Goal: Task Accomplishment & Management: Manage account settings

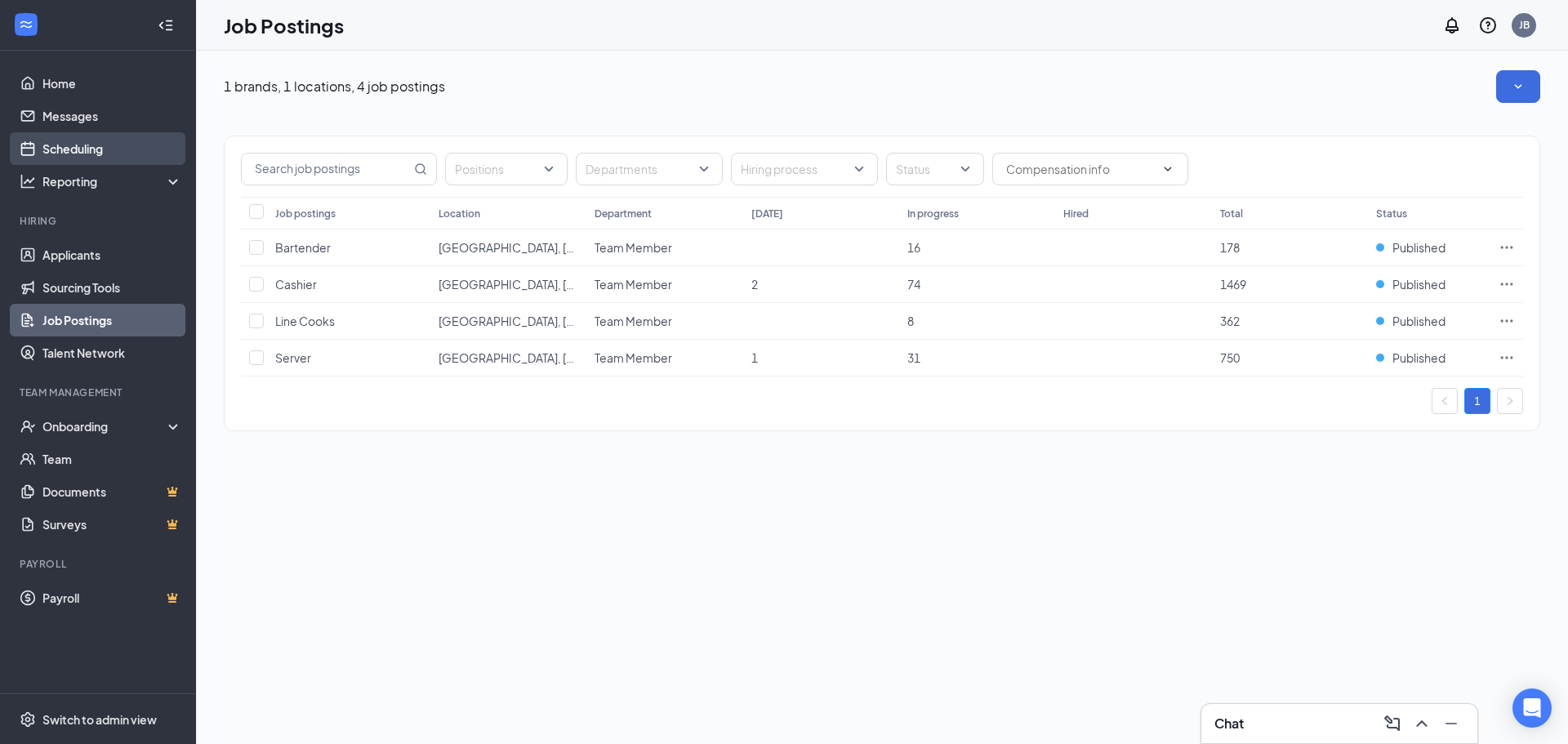
click at [43, 144] on link "Scheduling" at bounding box center [112, 148] width 140 height 33
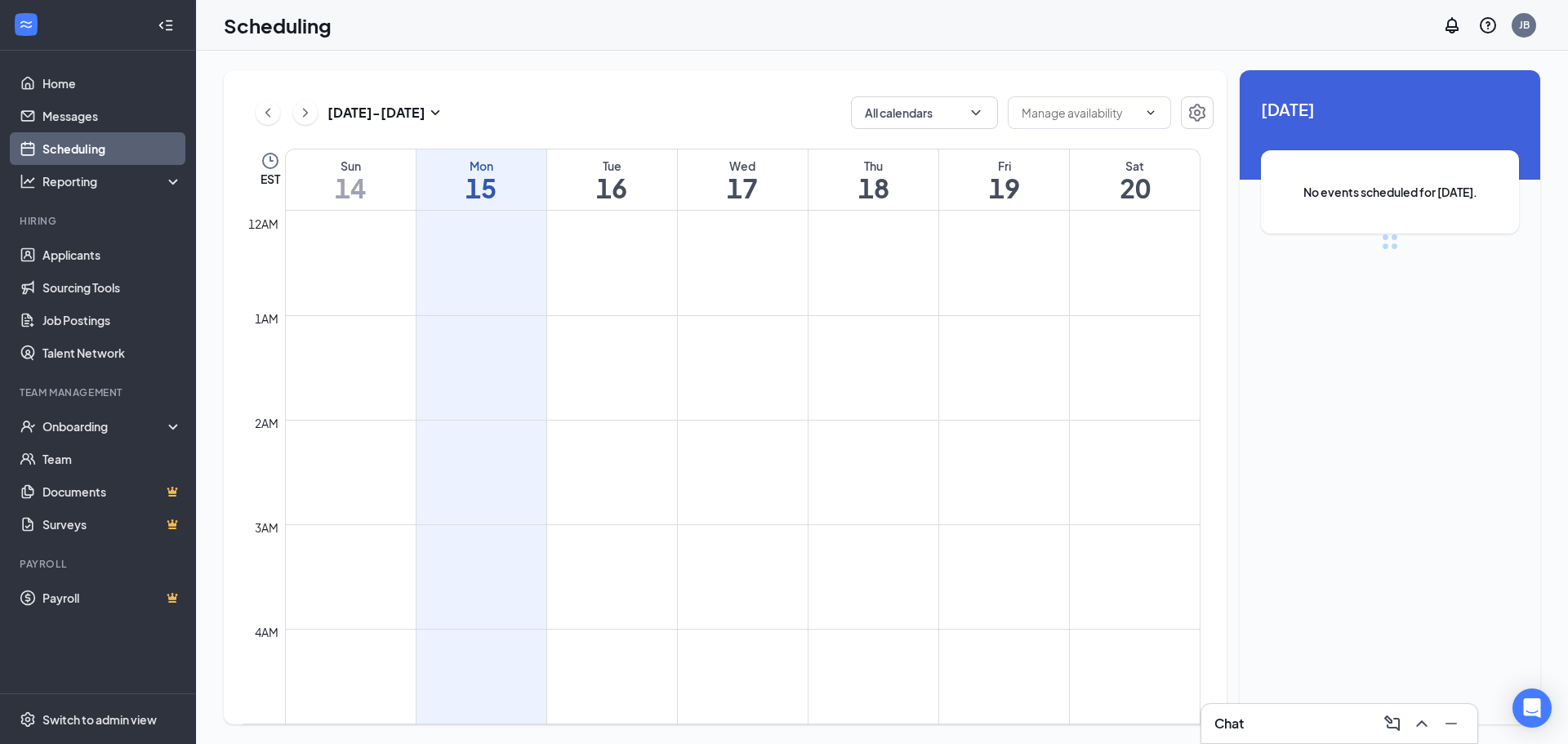
scroll to position [803, 0]
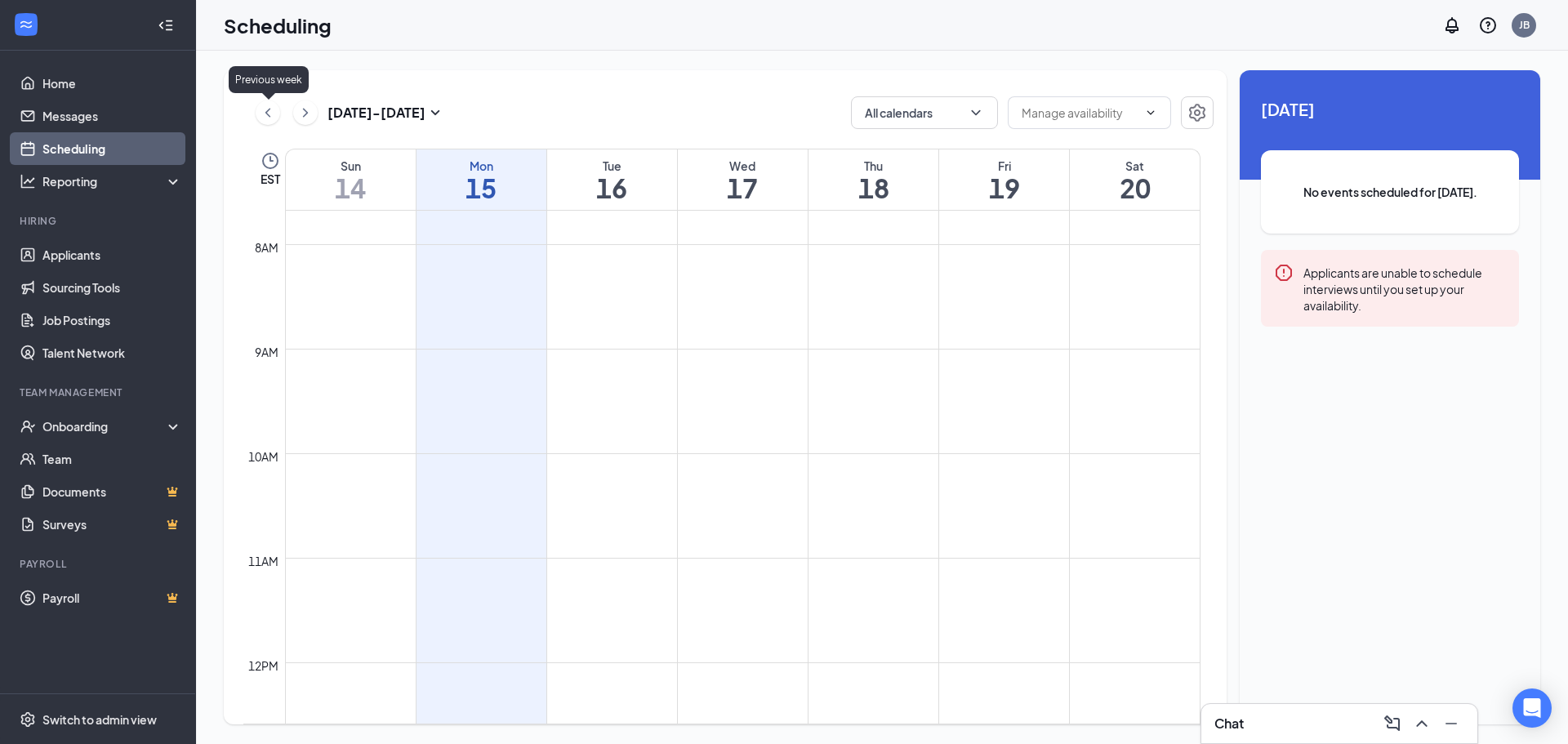
click at [273, 104] on icon "ChevronLeft" at bounding box center [268, 112] width 16 height 20
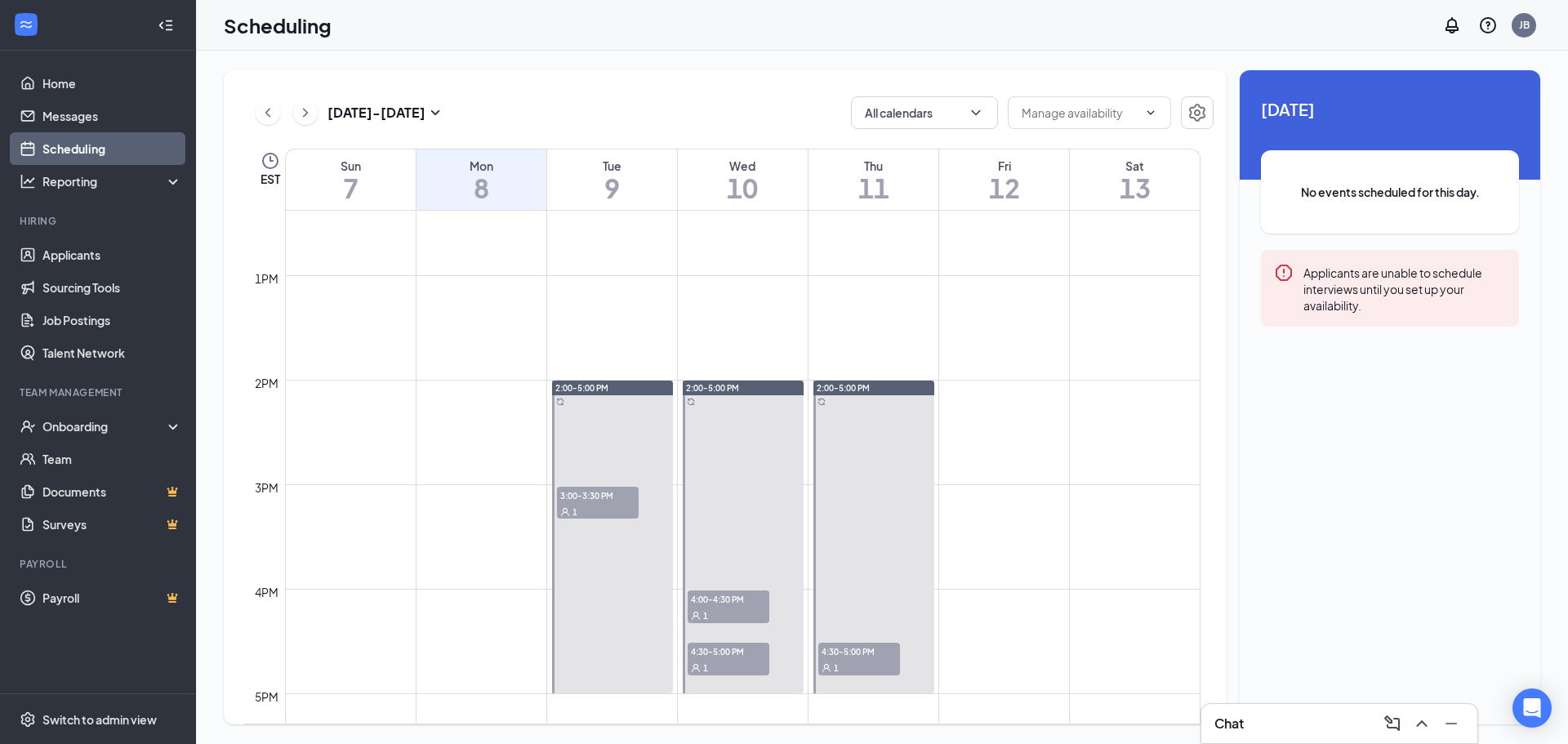
scroll to position [1456, 0]
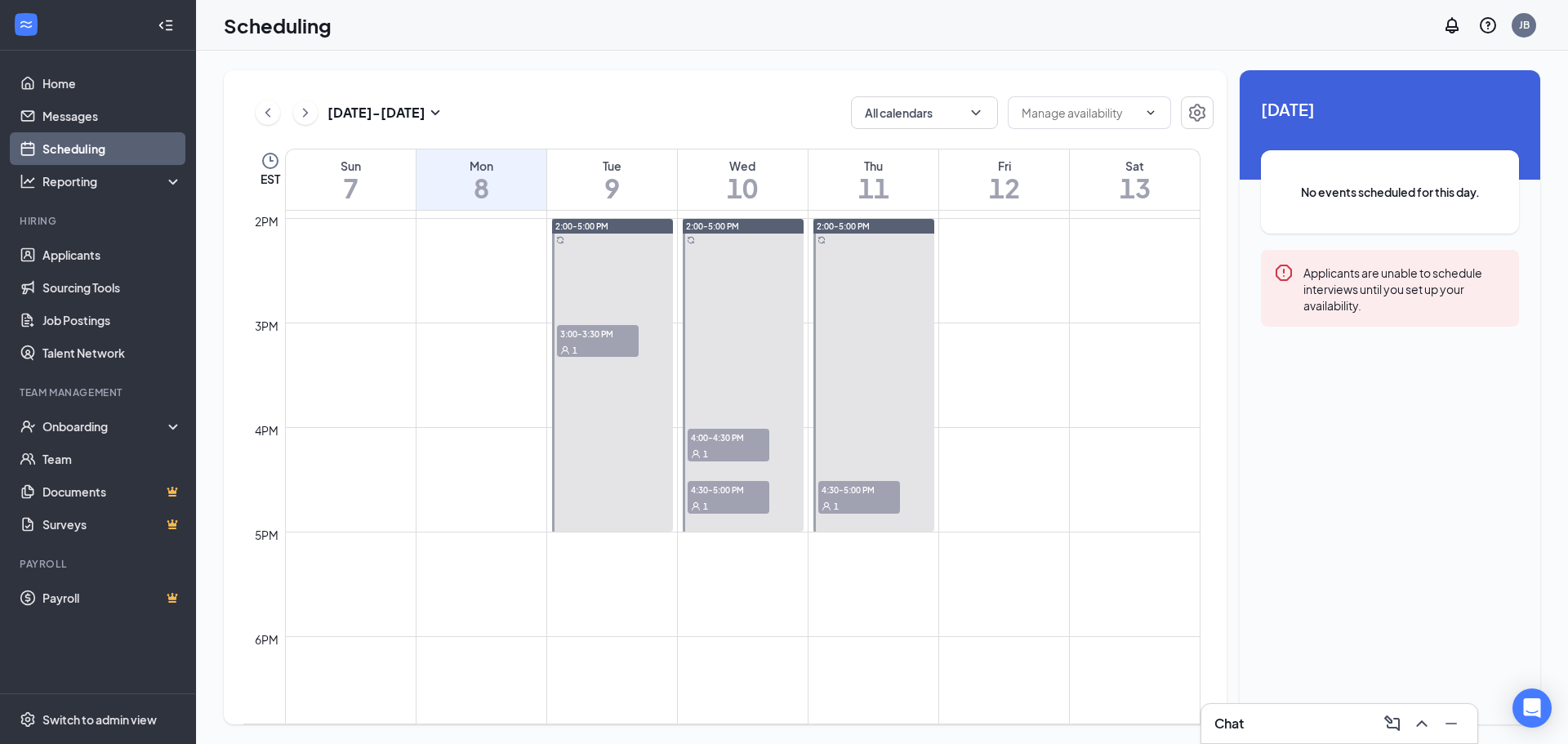
click at [752, 459] on div "1" at bounding box center [729, 453] width 82 height 16
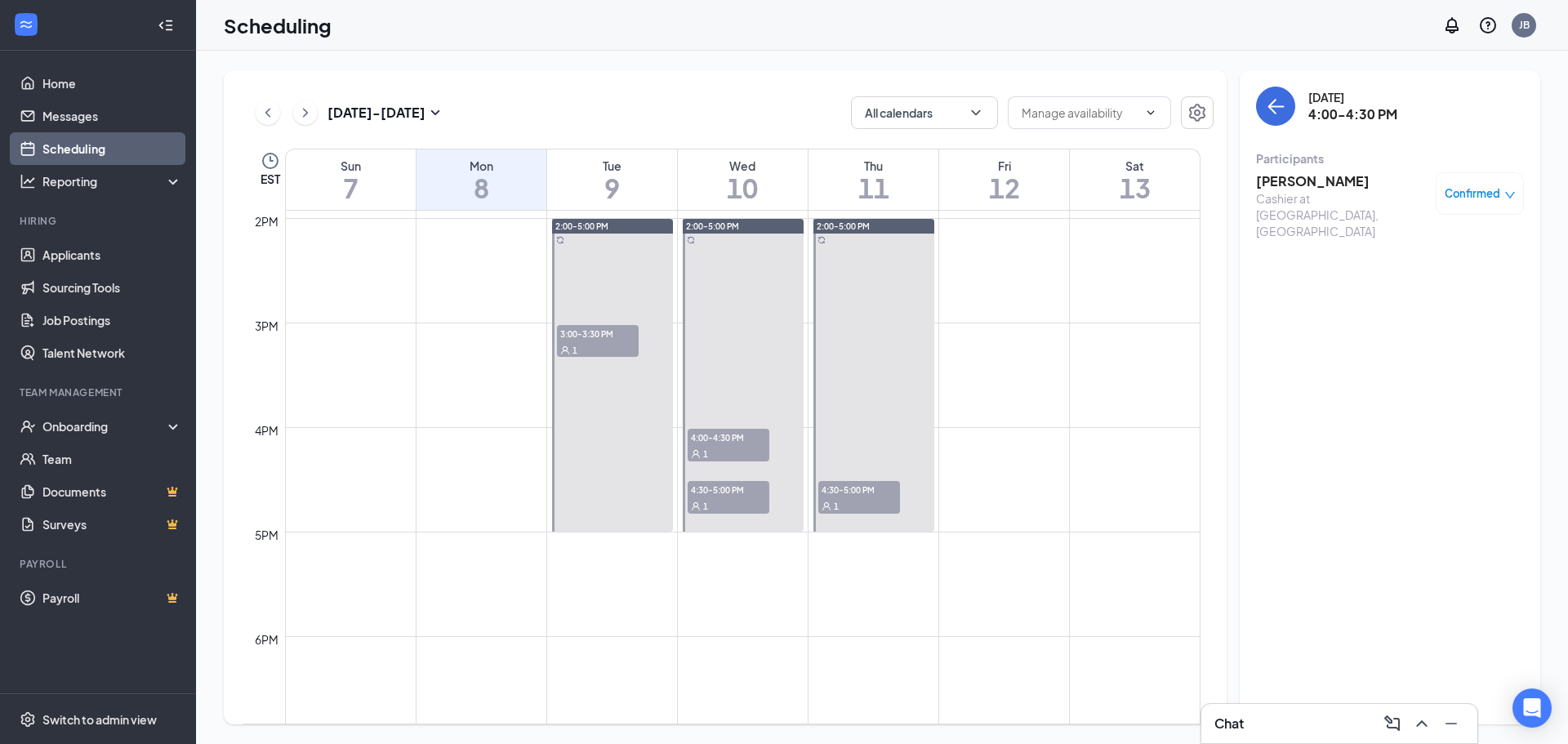
click at [746, 447] on div "1" at bounding box center [729, 453] width 82 height 16
click at [739, 475] on div at bounding box center [742, 375] width 120 height 313
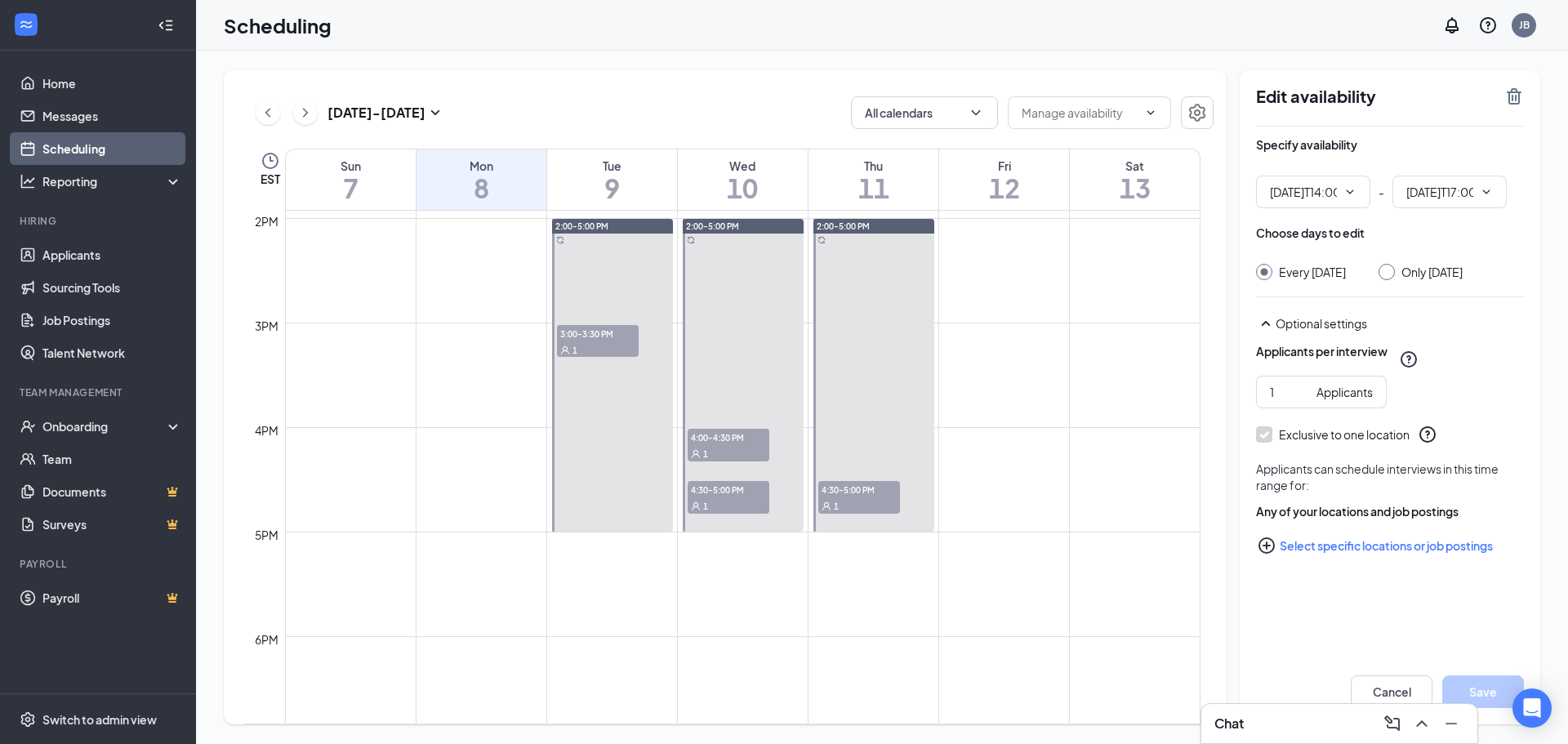
type input "02:00 PM"
type input "05:00 PM"
click at [731, 498] on div "1" at bounding box center [729, 505] width 82 height 16
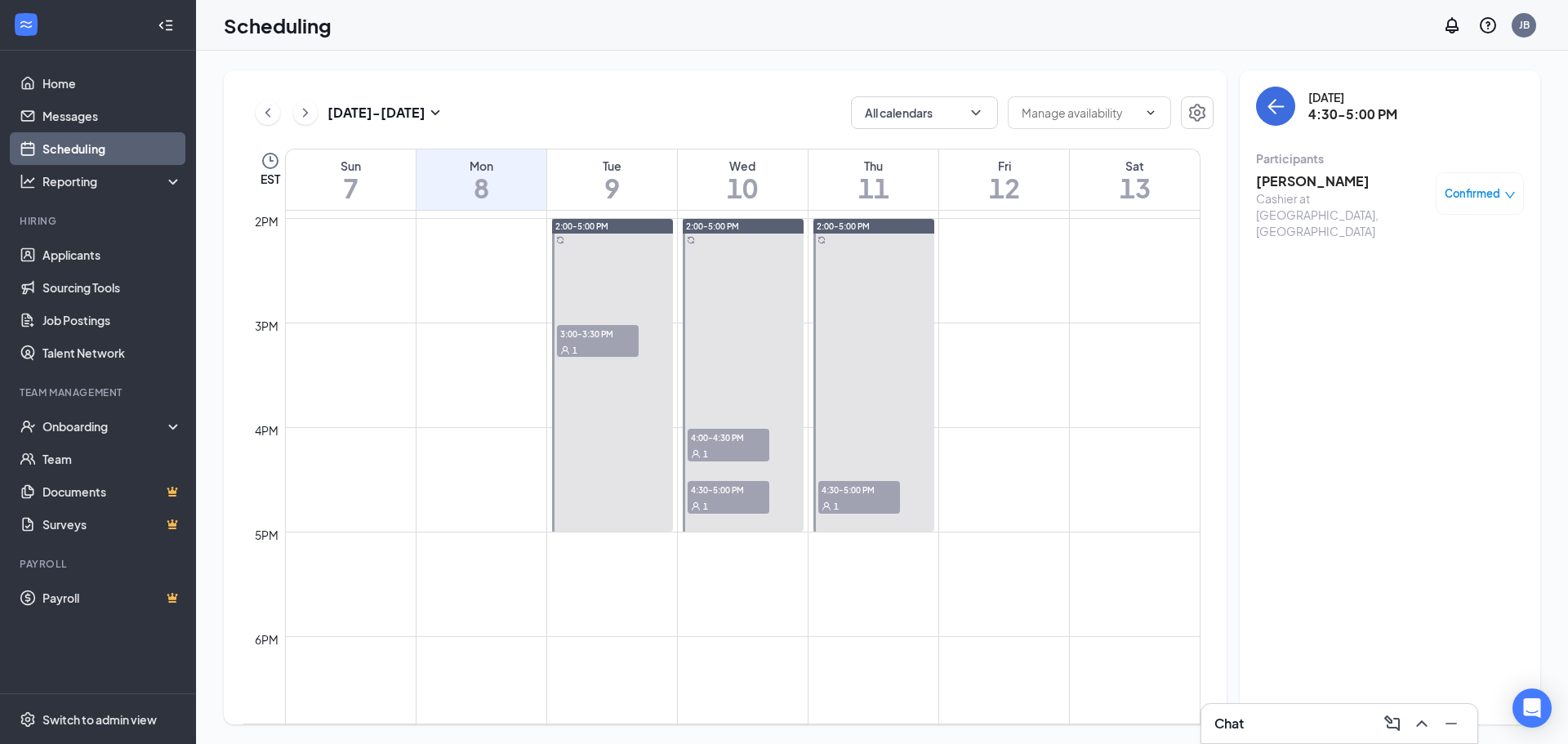
click at [599, 344] on div "1" at bounding box center [598, 350] width 82 height 16
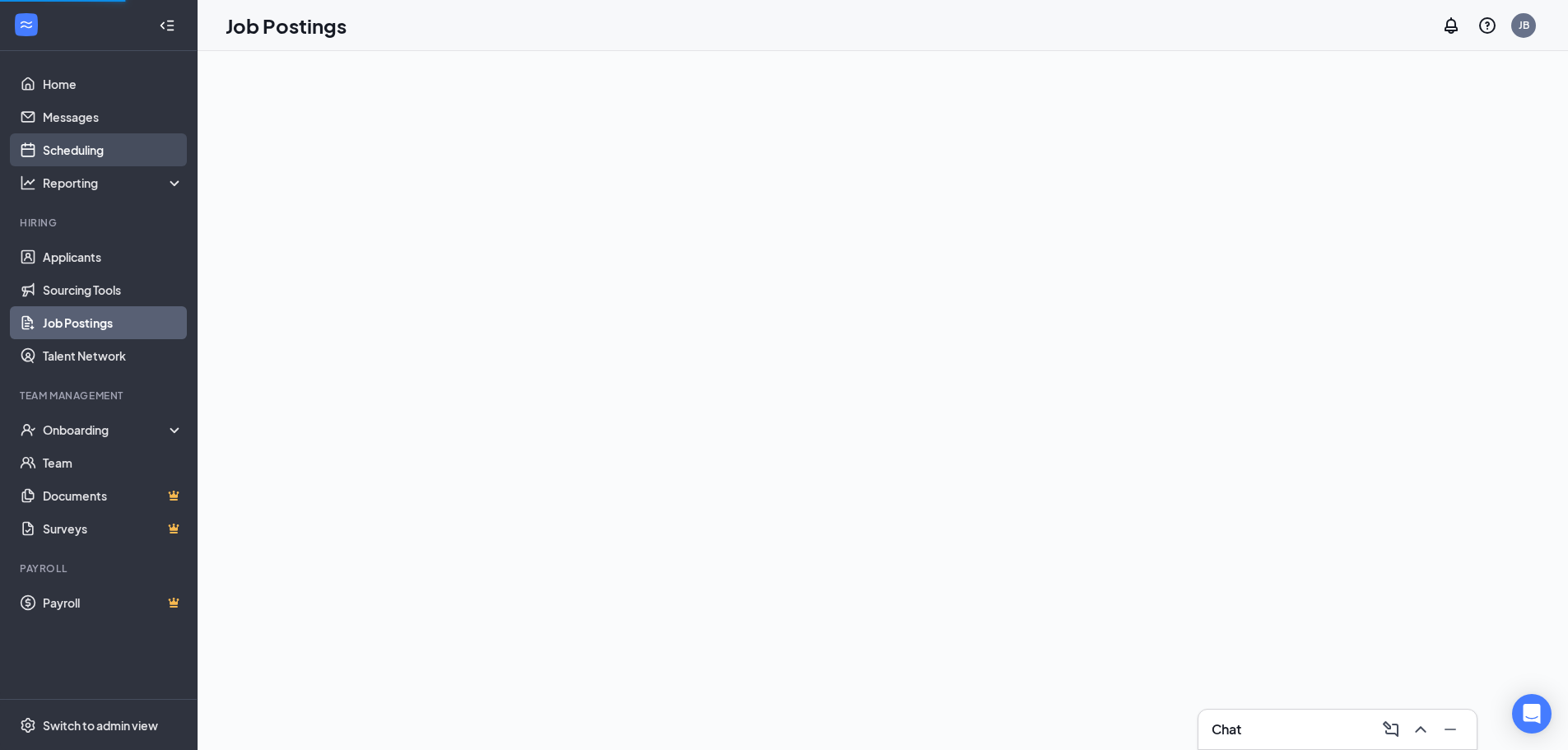
click at [73, 141] on link "Scheduling" at bounding box center [113, 149] width 141 height 33
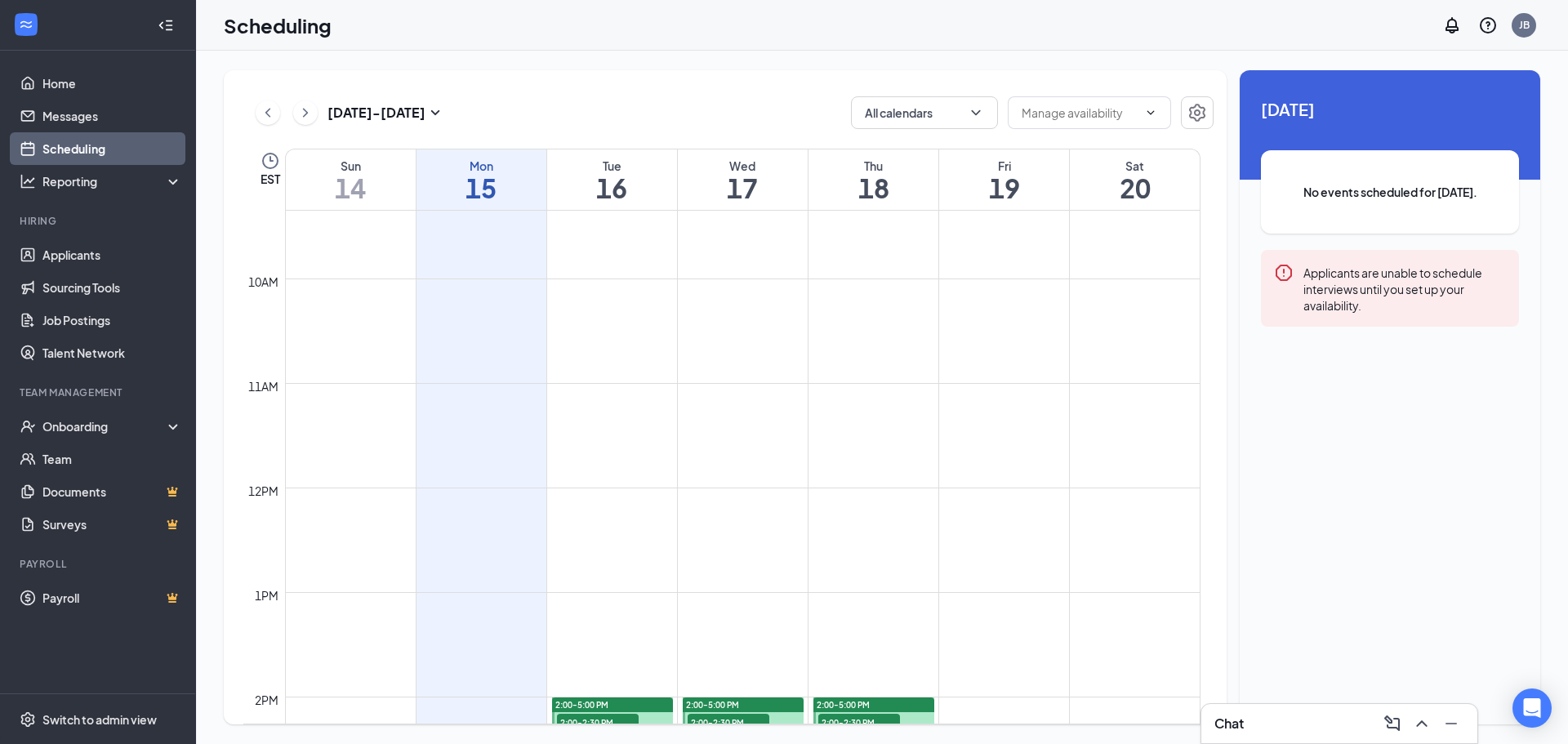
scroll to position [1211, 0]
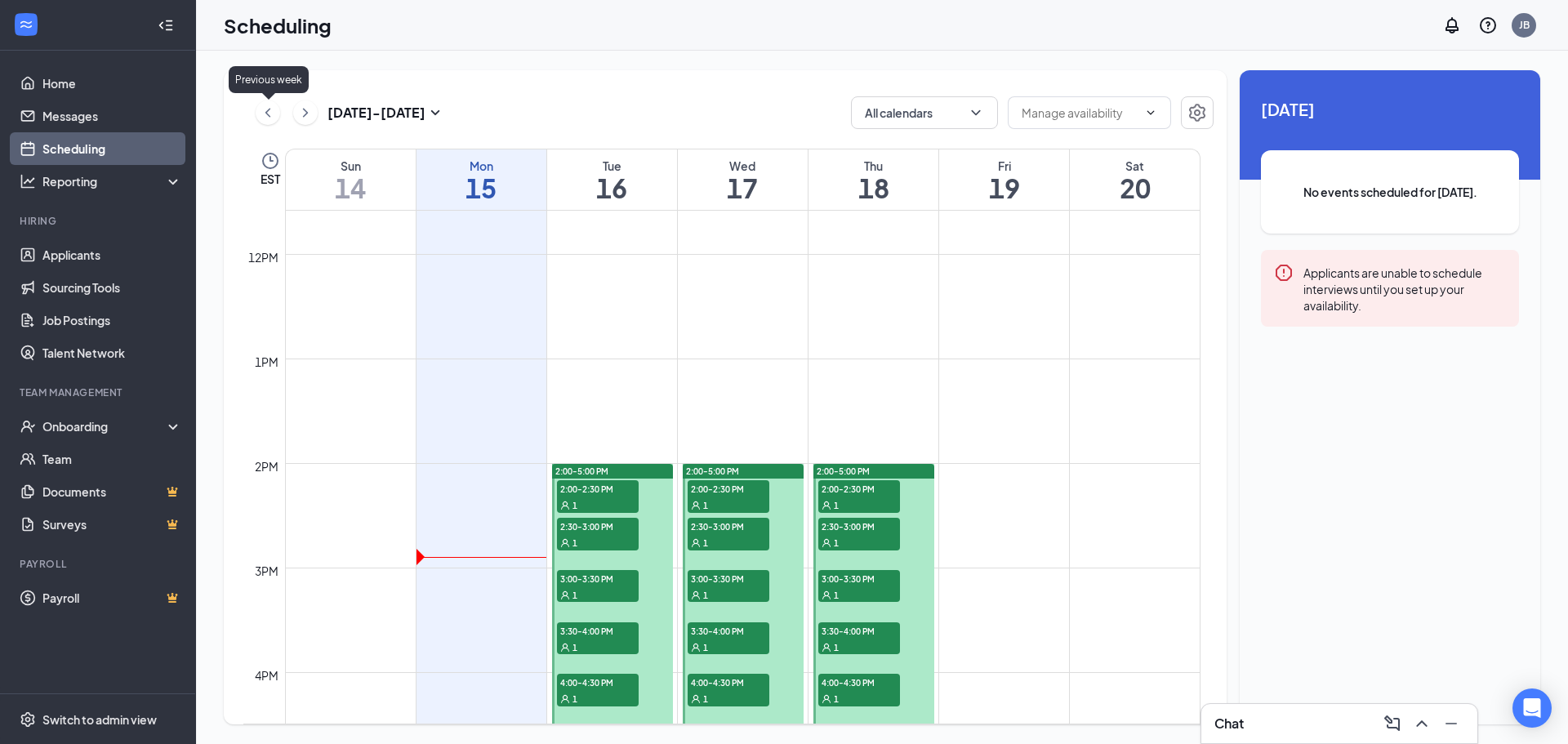
click at [265, 106] on icon "ChevronLeft" at bounding box center [268, 112] width 16 height 20
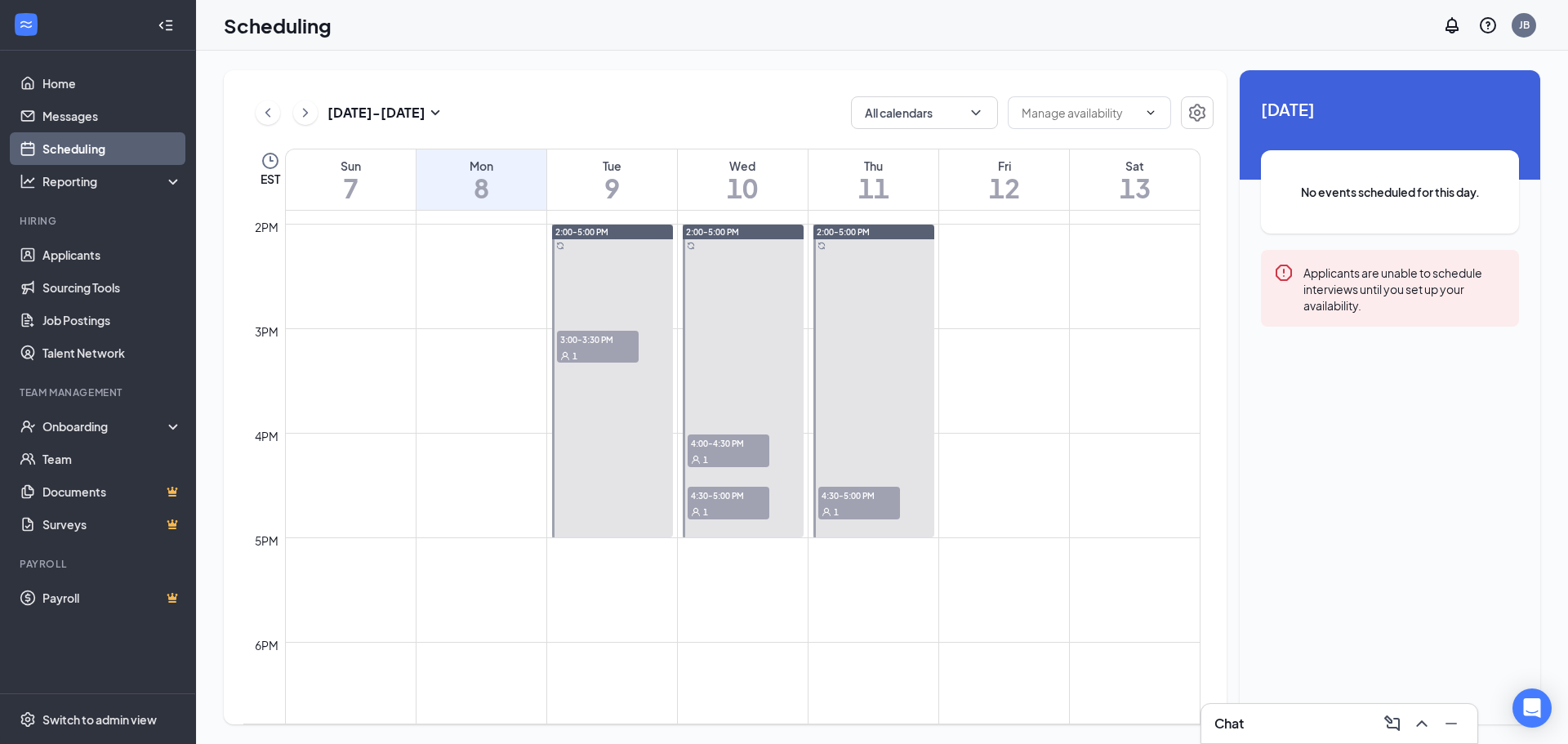
scroll to position [1456, 0]
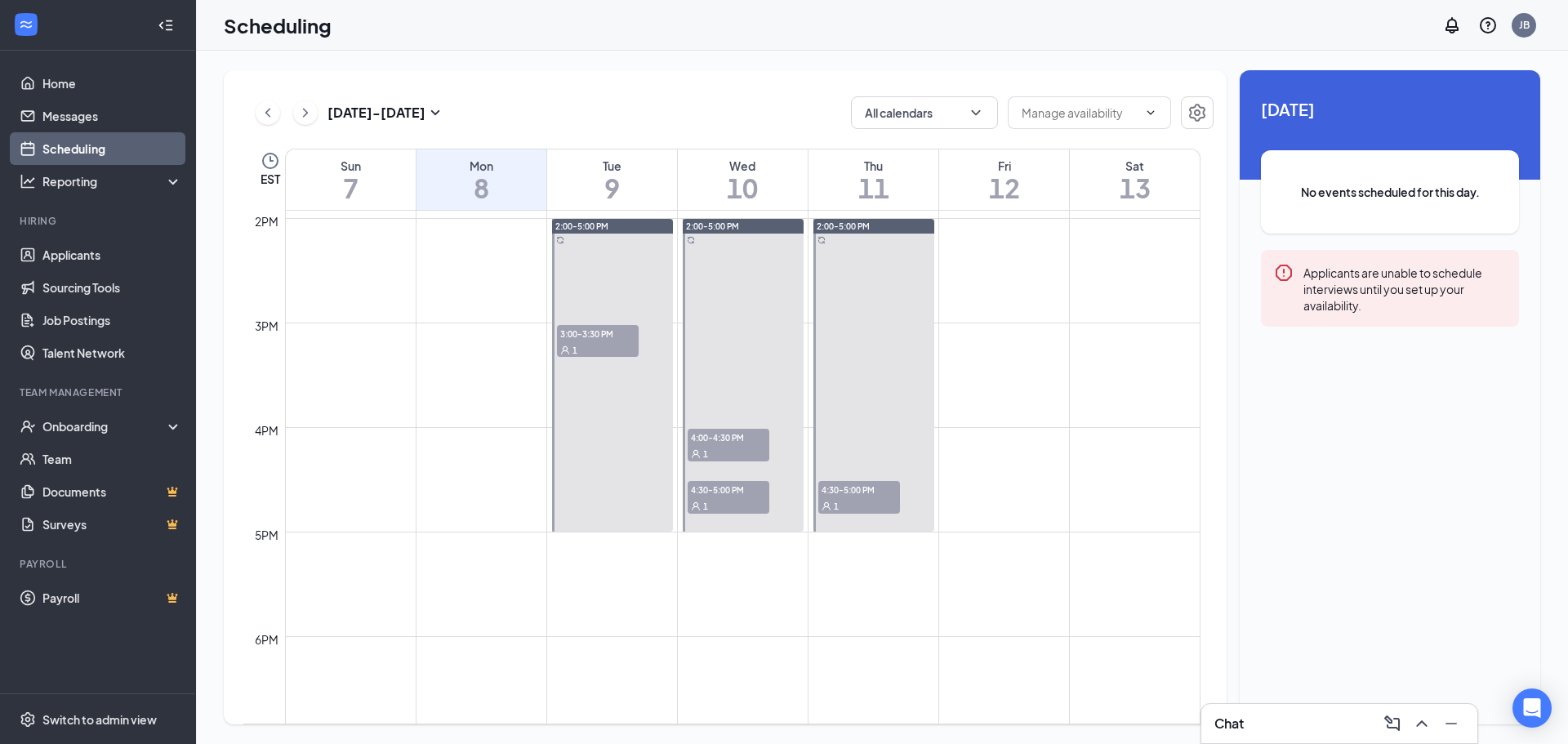
click at [577, 343] on div "1" at bounding box center [598, 350] width 82 height 16
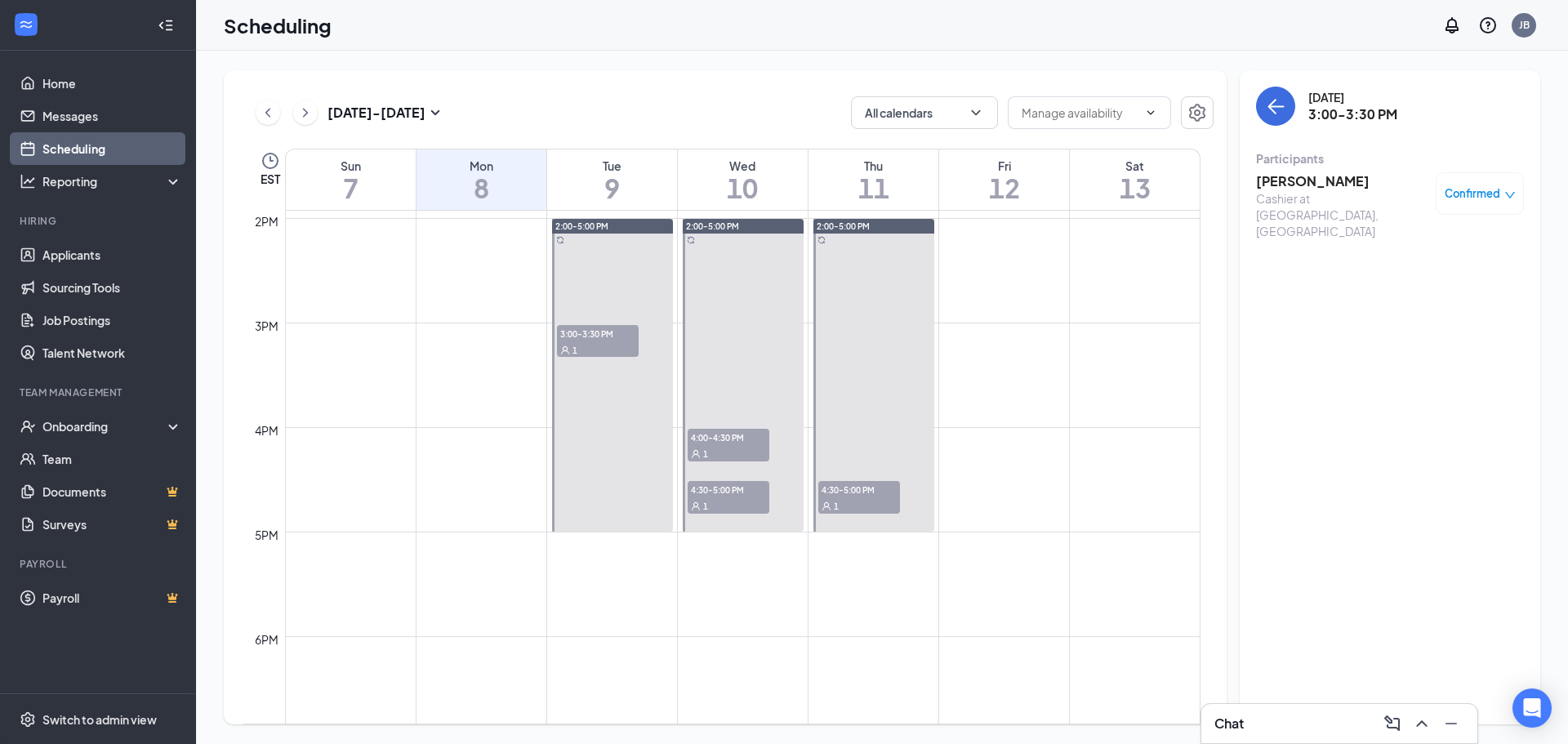
click at [713, 431] on span "4:00-4:30 PM" at bounding box center [729, 437] width 82 height 16
click at [721, 497] on span "4:30-5:00 PM" at bounding box center [729, 489] width 82 height 16
click at [892, 495] on span "4:30-5:00 PM" at bounding box center [859, 489] width 82 height 16
click at [267, 109] on icon "ChevronLeft" at bounding box center [268, 112] width 16 height 20
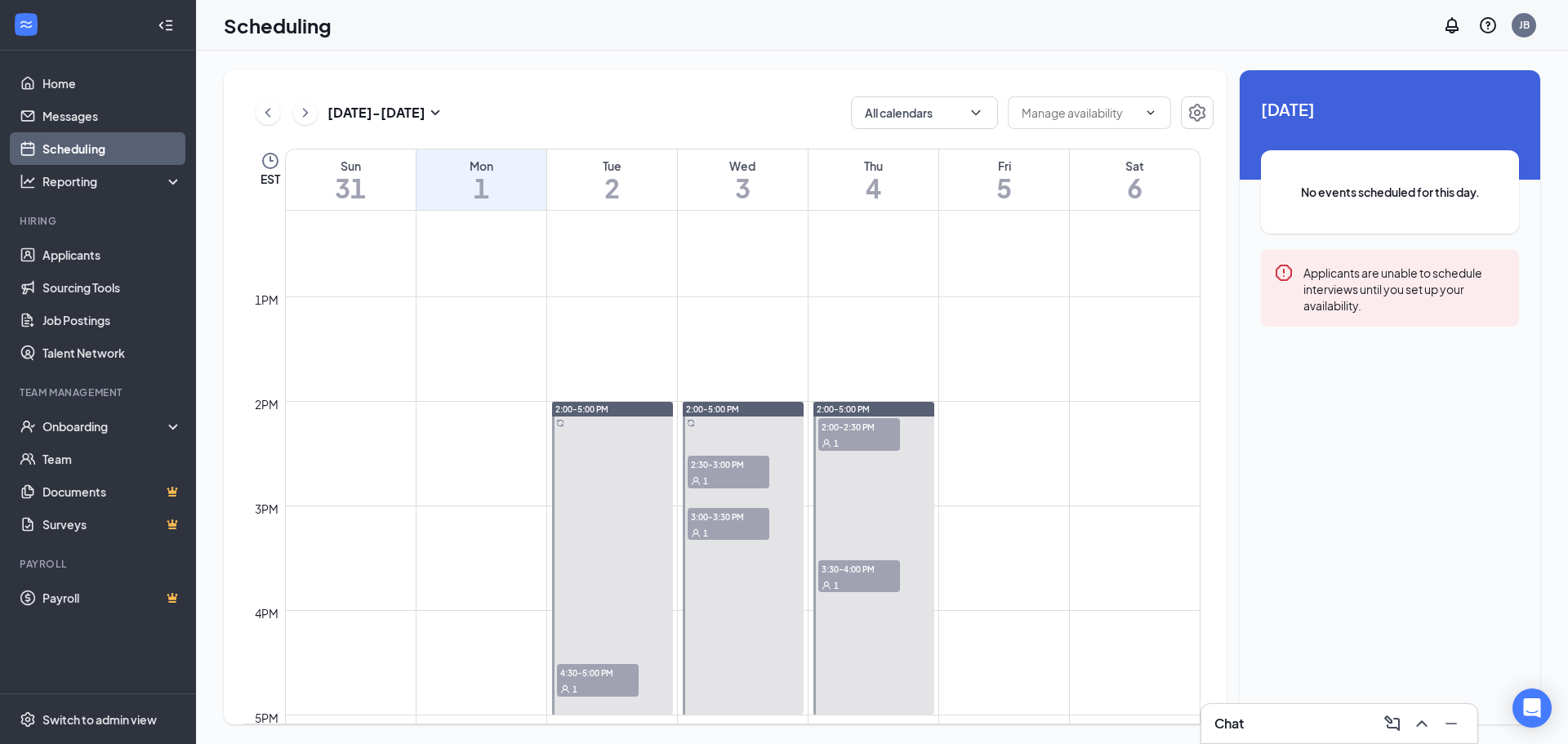
scroll to position [1293, 0]
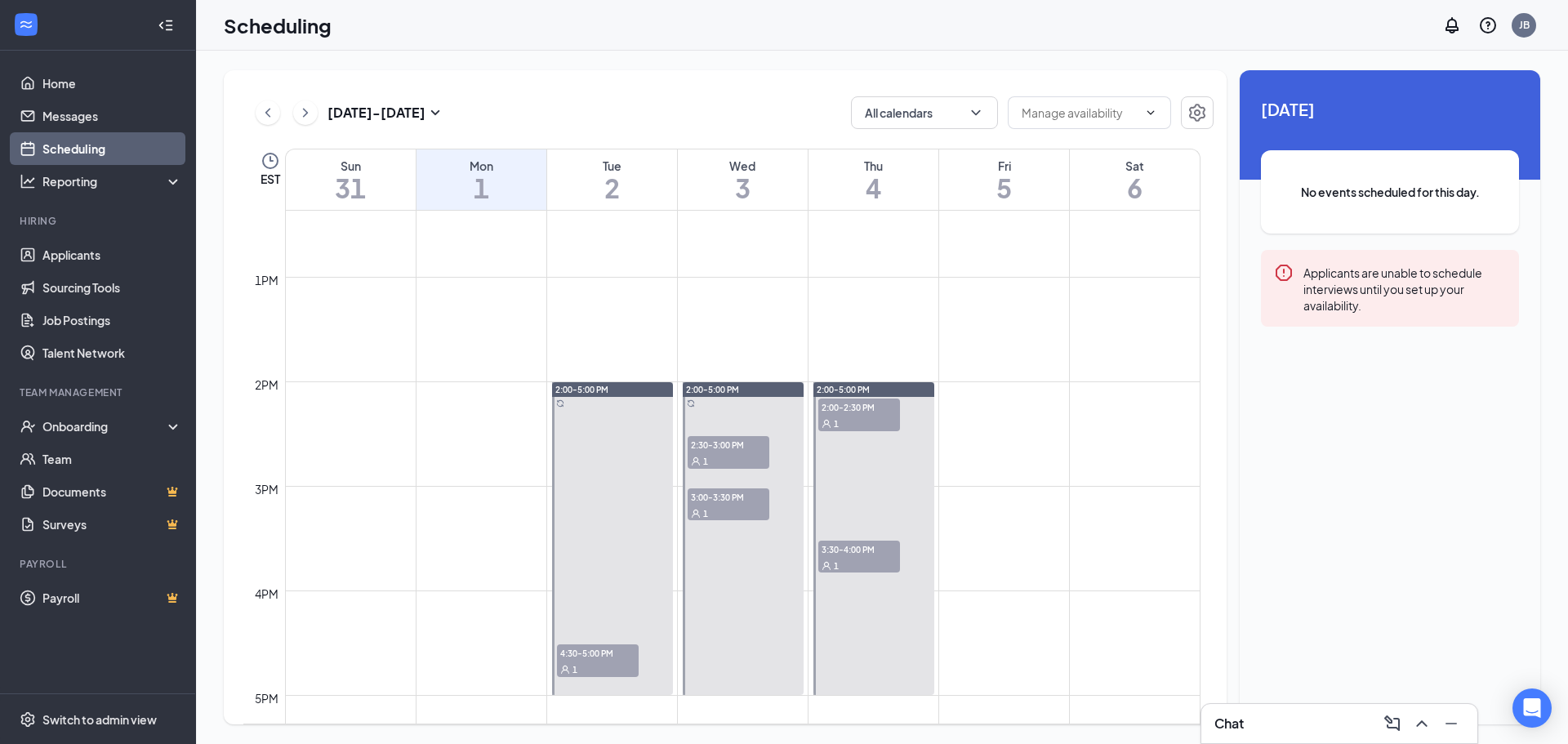
click at [608, 650] on span "4:30-5:00 PM" at bounding box center [598, 652] width 82 height 16
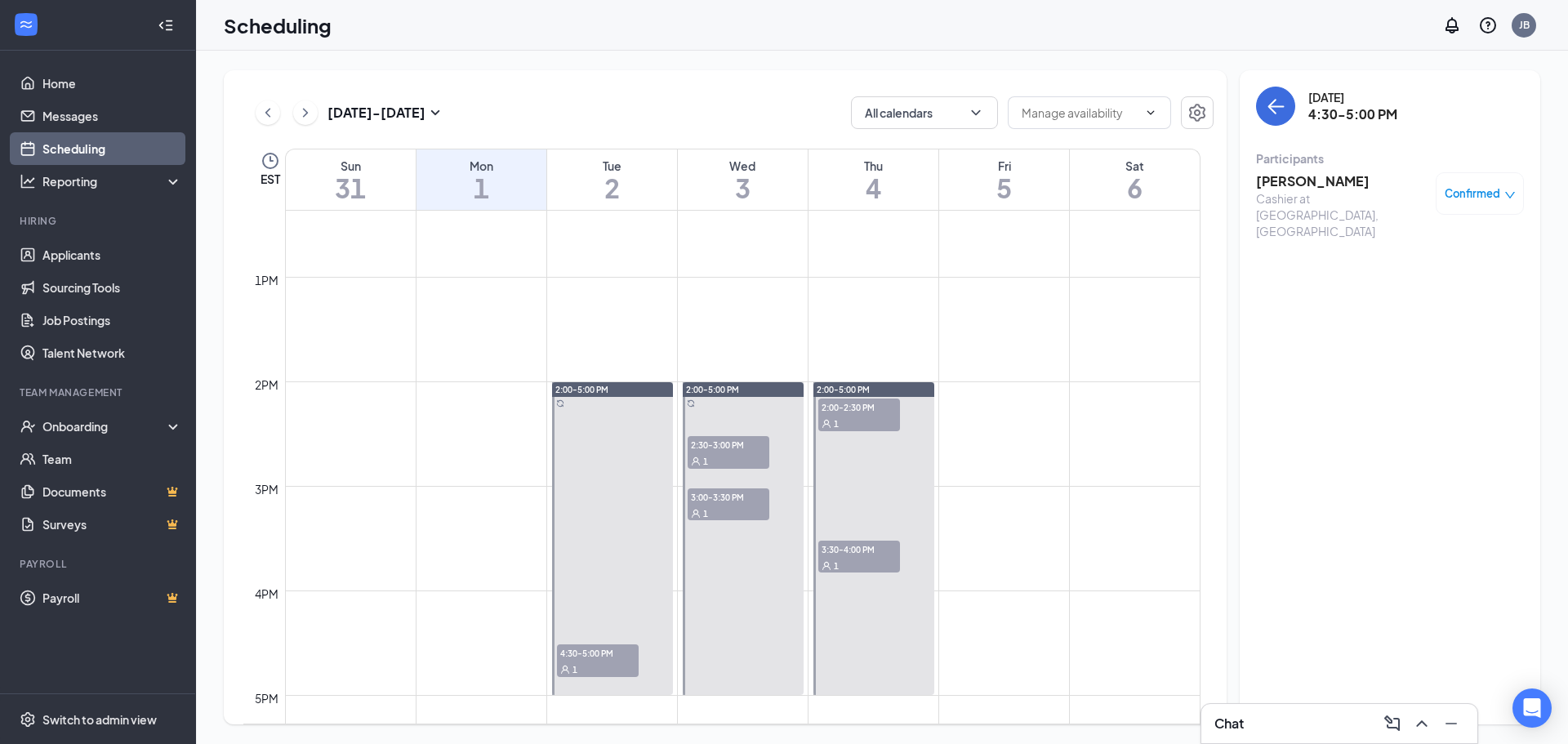
click at [709, 498] on span "3:00-3:30 PM" at bounding box center [729, 496] width 82 height 16
click at [729, 449] on span "2:30-3:00 PM" at bounding box center [729, 444] width 82 height 16
click at [844, 412] on span "2:00-2:30 PM" at bounding box center [859, 407] width 82 height 16
click at [881, 565] on div "1" at bounding box center [859, 565] width 82 height 16
click at [268, 116] on icon "ChevronLeft" at bounding box center [267, 112] width 4 height 9
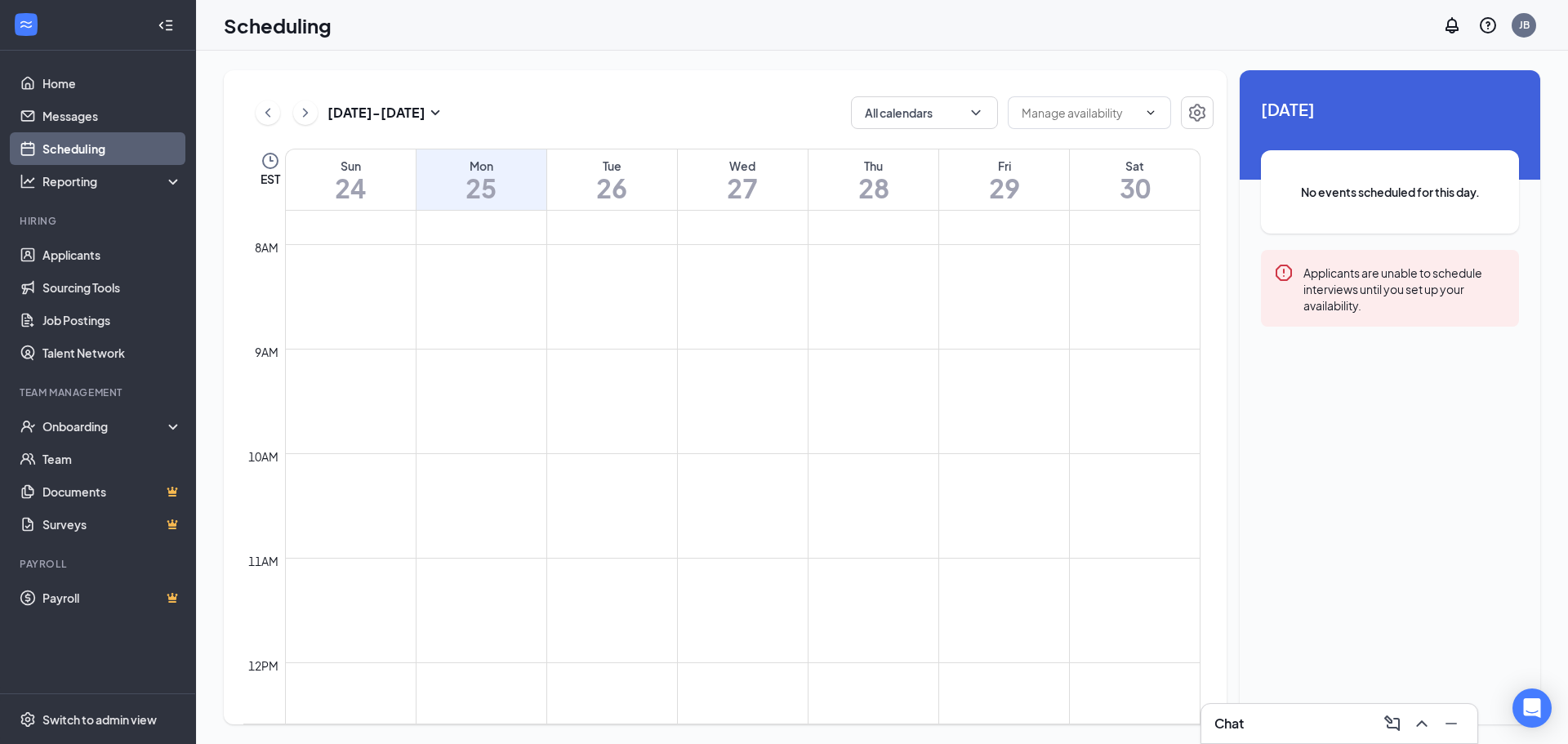
scroll to position [1211, 0]
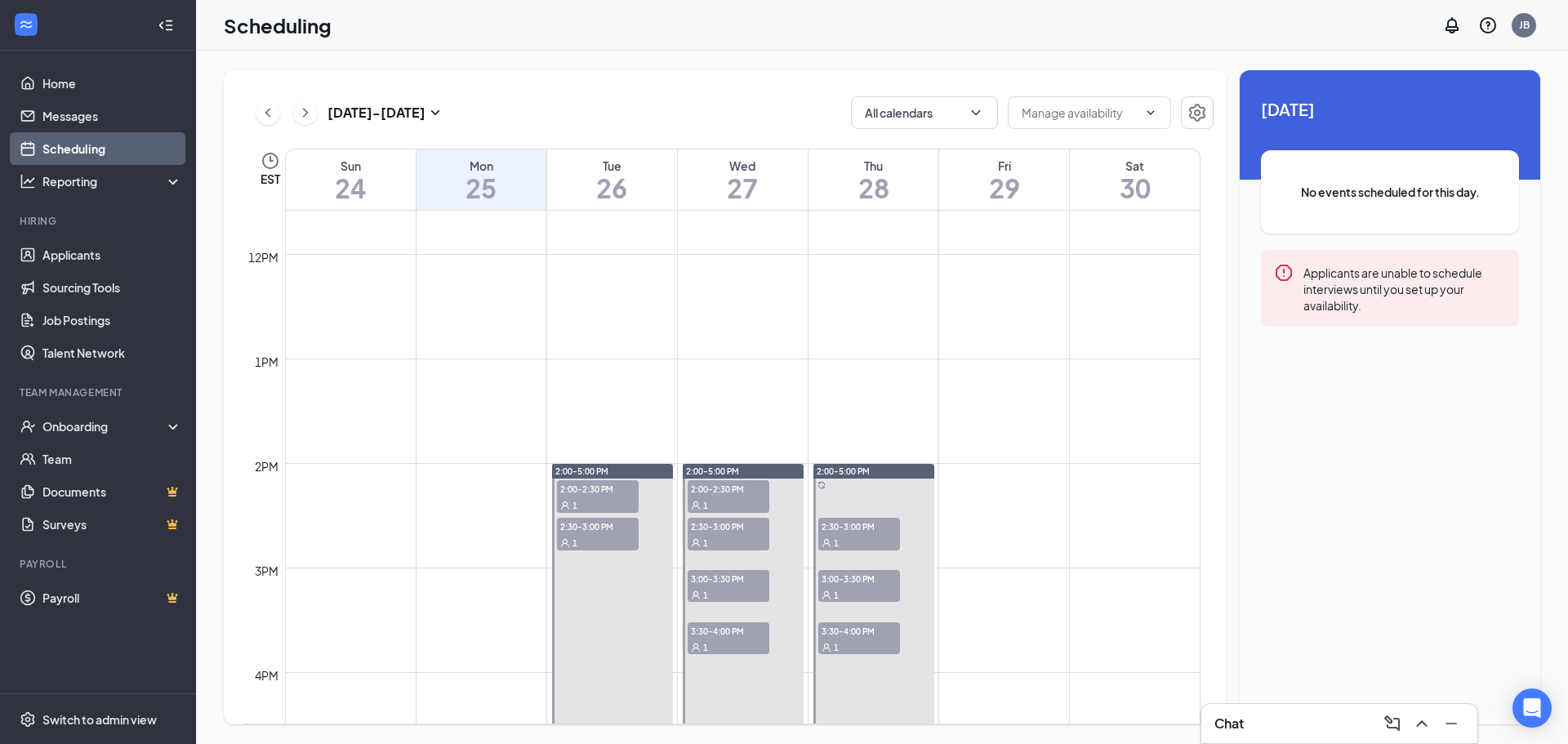
click at [741, 499] on div "1" at bounding box center [729, 505] width 82 height 16
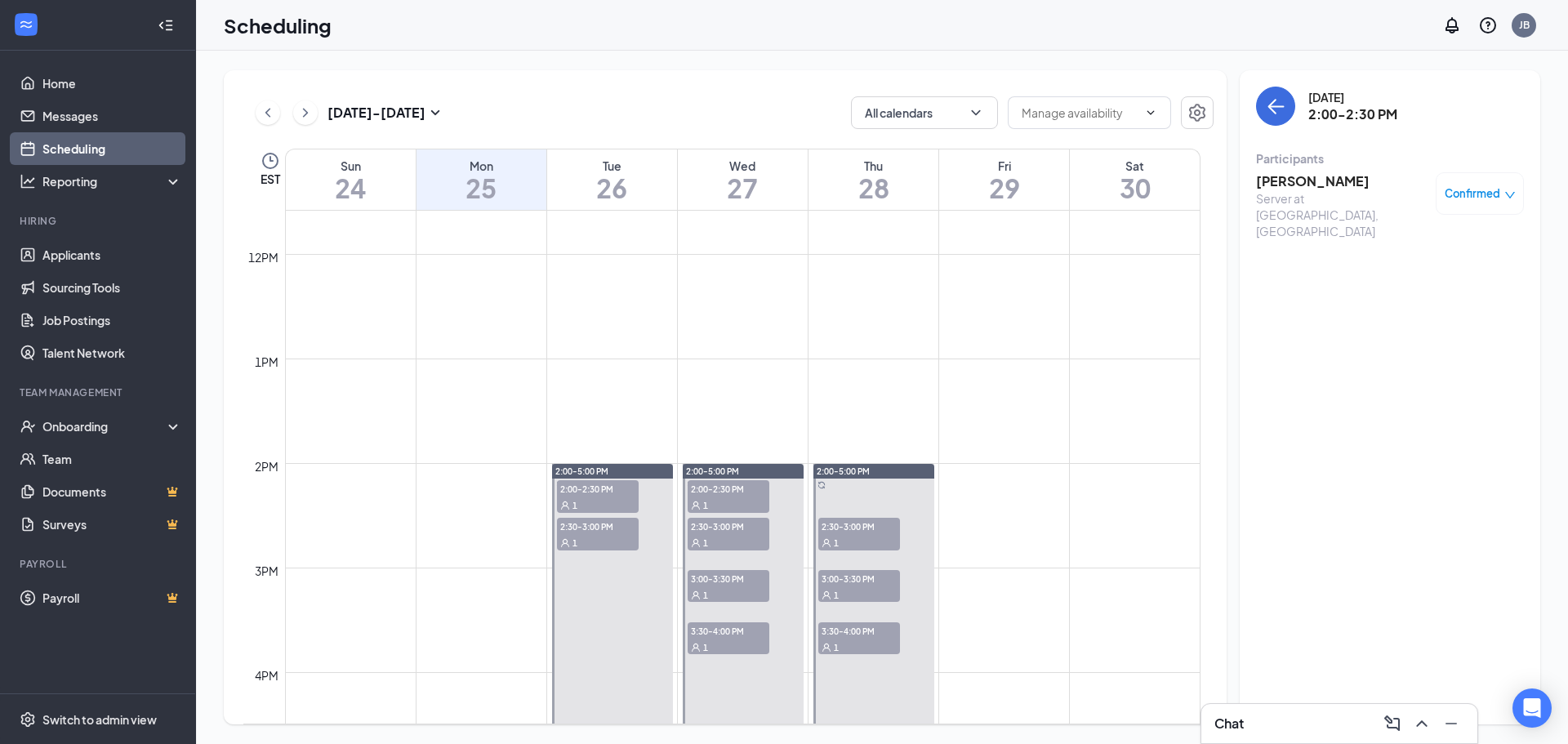
click at [742, 534] on div "1" at bounding box center [729, 542] width 82 height 16
click at [744, 584] on span "3:00-3:30 PM" at bounding box center [729, 578] width 82 height 16
